Goal: Navigation & Orientation: Find specific page/section

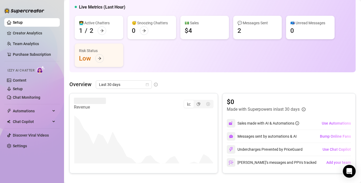
scroll to position [18, 0]
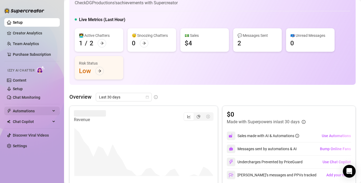
click at [28, 113] on span "Automations" at bounding box center [32, 111] width 38 height 9
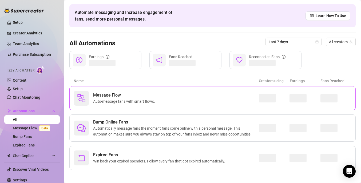
click at [116, 93] on span "Message Flow" at bounding box center [125, 95] width 64 height 6
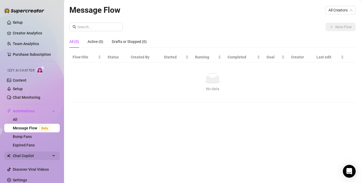
click at [25, 155] on span "Chat Copilot" at bounding box center [32, 156] width 38 height 9
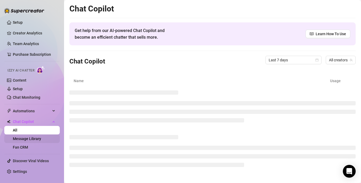
click at [41, 139] on link "Message Library" at bounding box center [27, 139] width 28 height 4
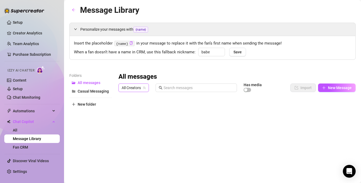
click at [137, 88] on span "All Creators" at bounding box center [134, 88] width 24 height 8
click at [137, 104] on div "Ava ( daddysgxrl69 )" at bounding box center [144, 107] width 49 height 9
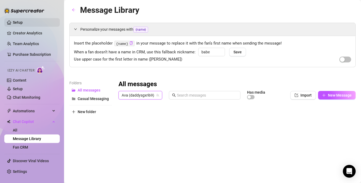
click at [23, 23] on link "Setup" at bounding box center [18, 22] width 10 height 4
